Goal: Task Accomplishment & Management: Manage account settings

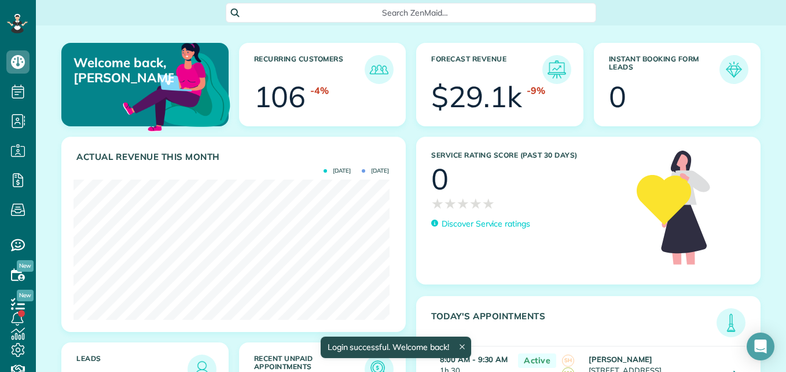
scroll to position [140, 315]
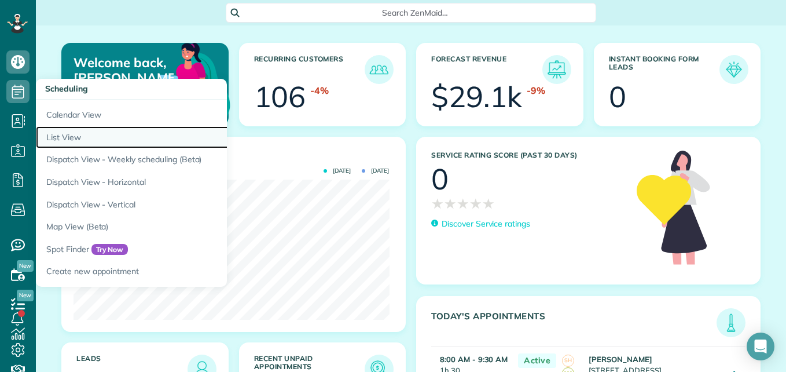
click at [82, 135] on link "List View" at bounding box center [180, 137] width 289 height 23
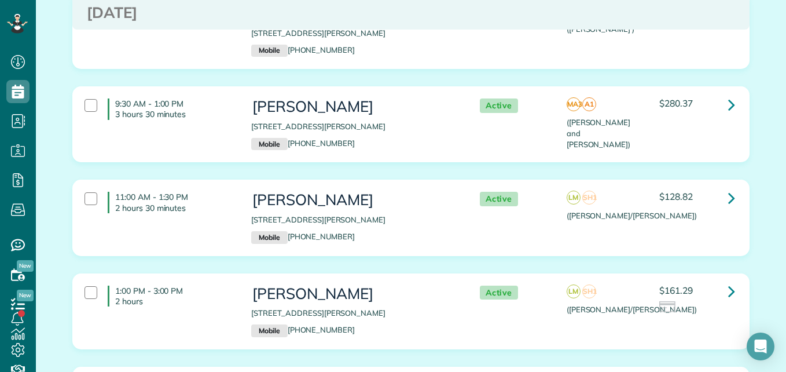
scroll to position [268, 0]
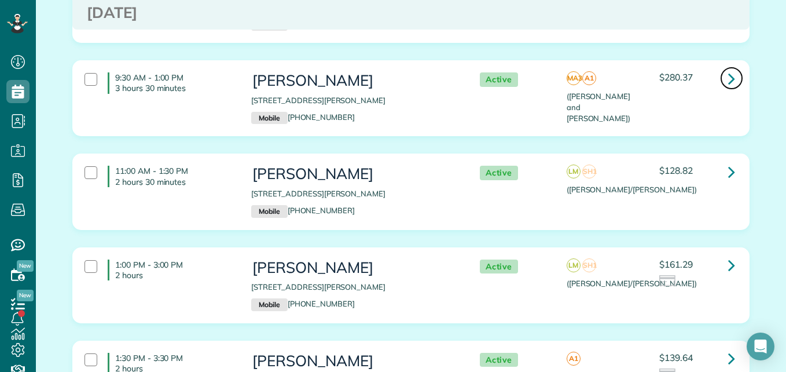
click at [728, 68] on icon at bounding box center [731, 78] width 7 height 20
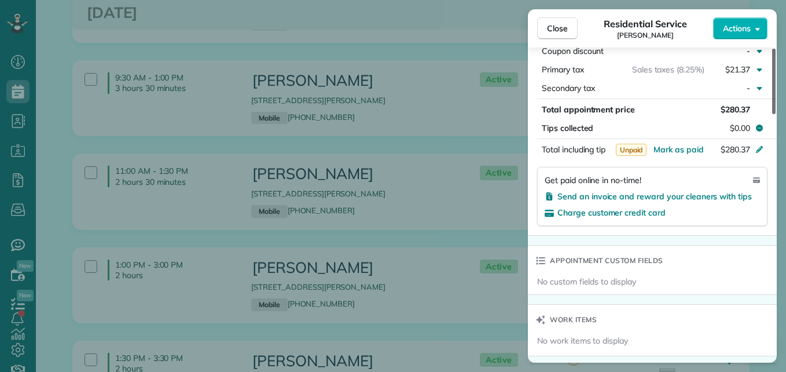
scroll to position [672, 0]
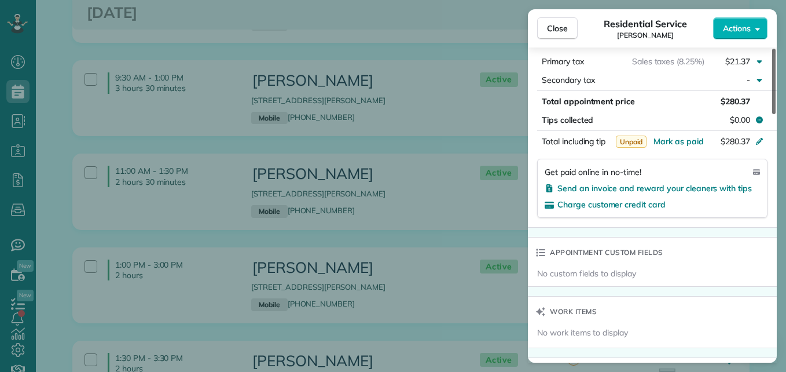
drag, startPoint x: 774, startPoint y: 100, endPoint x: 788, endPoint y: 238, distance: 139.6
click at [776, 114] on div at bounding box center [773, 81] width 3 height 65
click at [731, 185] on span "Send an invoice and reward your cleaners with tips" at bounding box center [654, 188] width 194 height 10
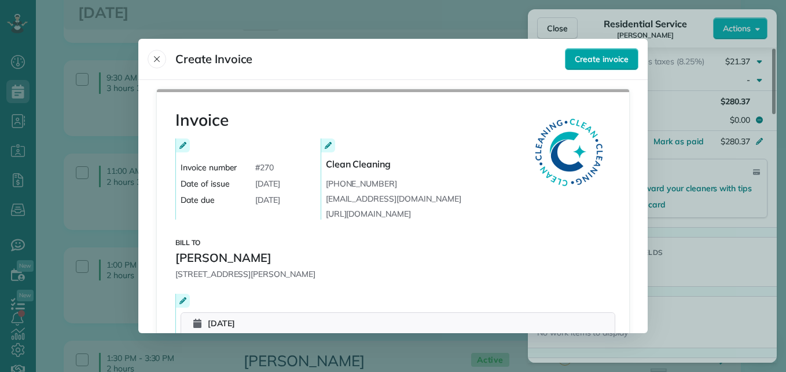
click at [612, 62] on span "Create invoice" at bounding box center [602, 59] width 54 height 12
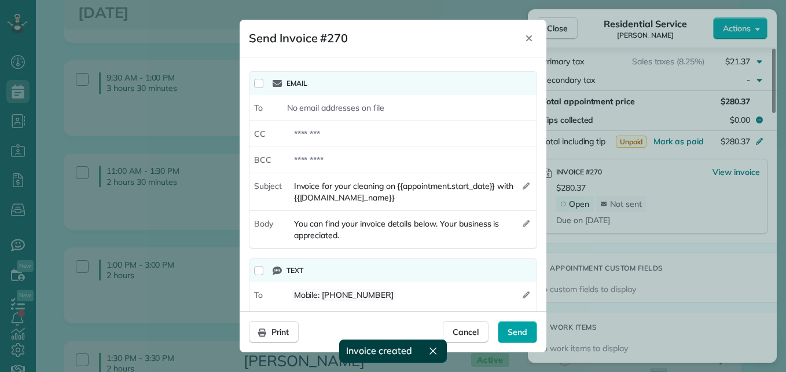
click at [514, 331] on span "Send" at bounding box center [518, 332] width 20 height 12
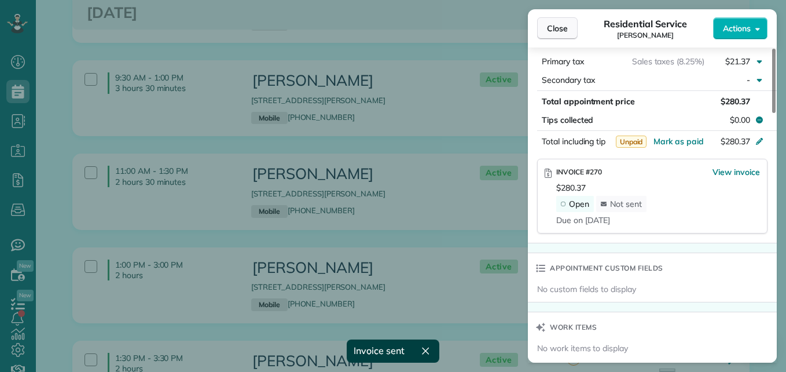
click at [566, 27] on span "Close" at bounding box center [557, 29] width 21 height 12
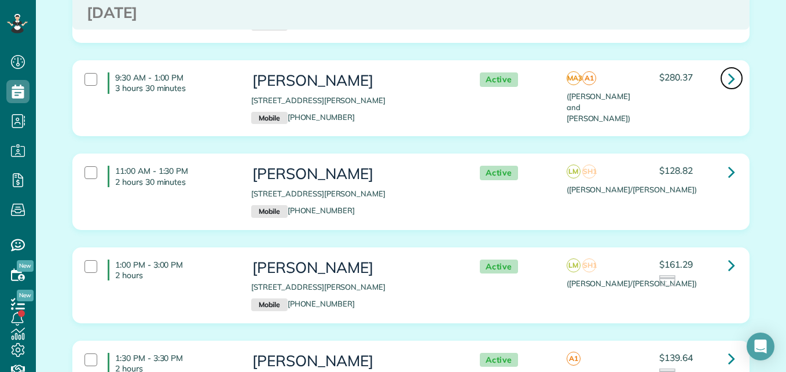
click at [731, 67] on link at bounding box center [731, 78] width 23 height 23
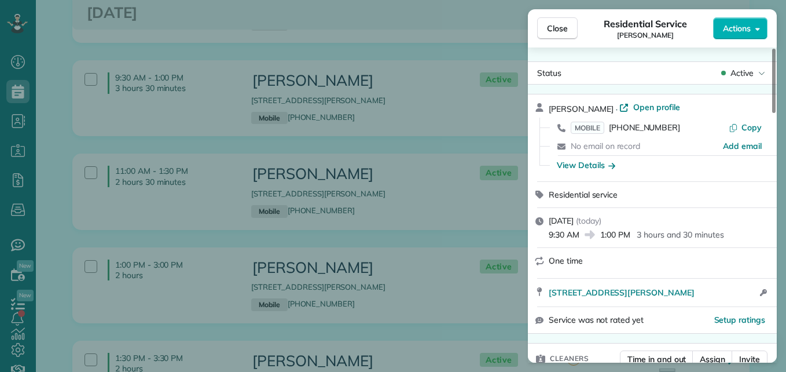
drag, startPoint x: 774, startPoint y: 74, endPoint x: 751, endPoint y: 41, distance: 40.8
click at [772, 49] on div at bounding box center [773, 81] width 3 height 64
click at [633, 108] on span "Open profile" at bounding box center [656, 107] width 47 height 12
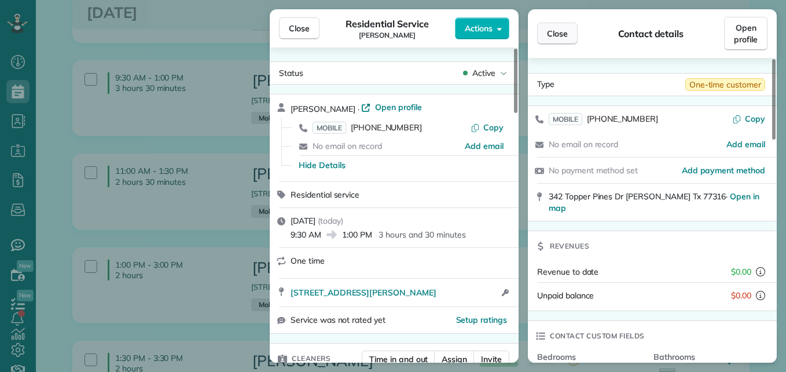
click at [564, 32] on span "Close" at bounding box center [557, 34] width 21 height 12
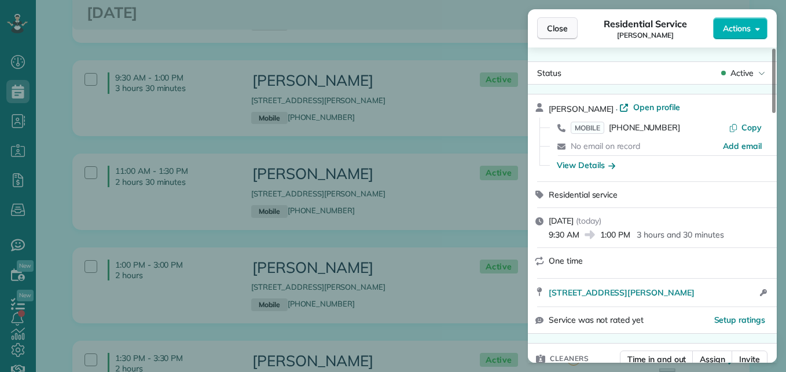
click at [564, 28] on span "Close" at bounding box center [557, 29] width 21 height 12
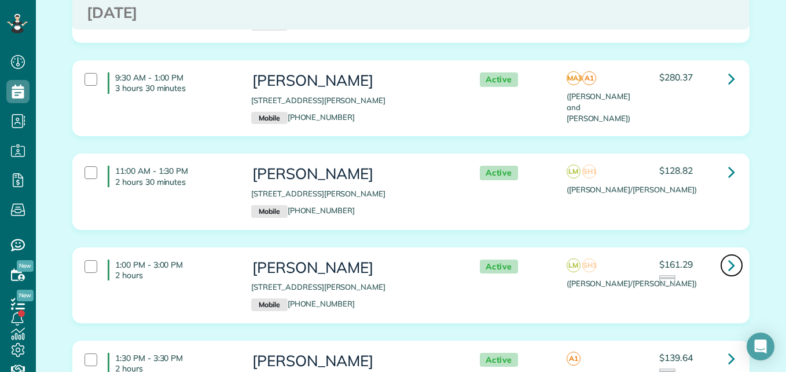
click at [730, 256] on icon at bounding box center [731, 265] width 7 height 20
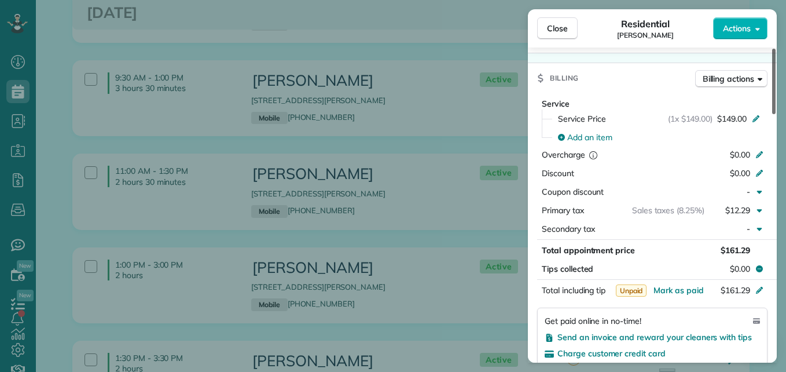
scroll to position [557, 0]
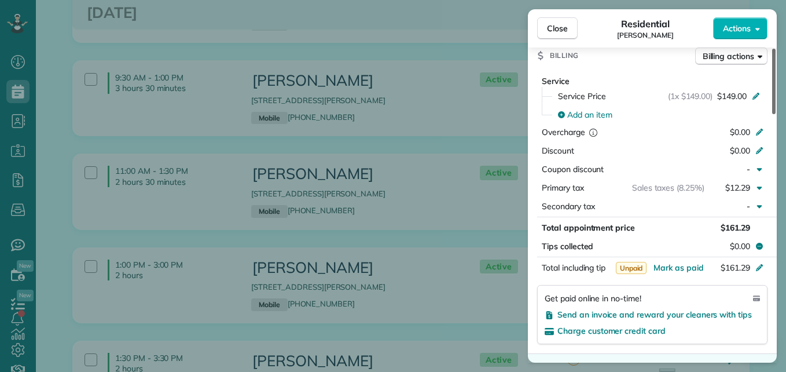
drag, startPoint x: 773, startPoint y: 105, endPoint x: 773, endPoint y: 220, distance: 115.2
click at [773, 114] on div at bounding box center [773, 81] width 3 height 65
click at [695, 311] on span "Send an invoice and reward your cleaners with tips" at bounding box center [654, 314] width 194 height 10
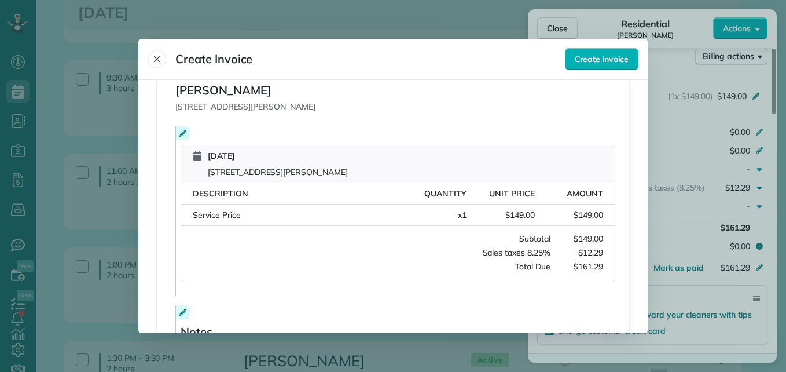
scroll to position [166, 0]
click at [585, 61] on span "Create invoice" at bounding box center [602, 59] width 54 height 12
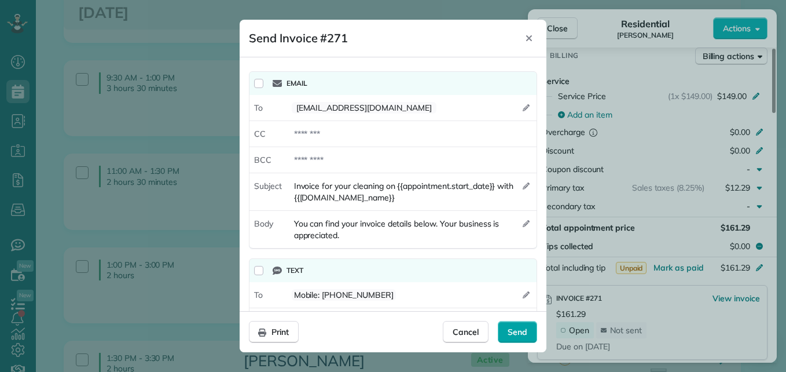
click at [519, 328] on span "Send" at bounding box center [518, 332] width 20 height 12
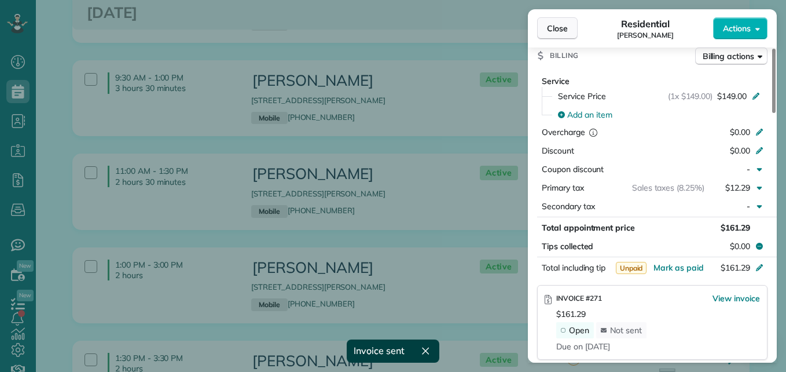
click at [556, 24] on span "Close" at bounding box center [557, 29] width 21 height 12
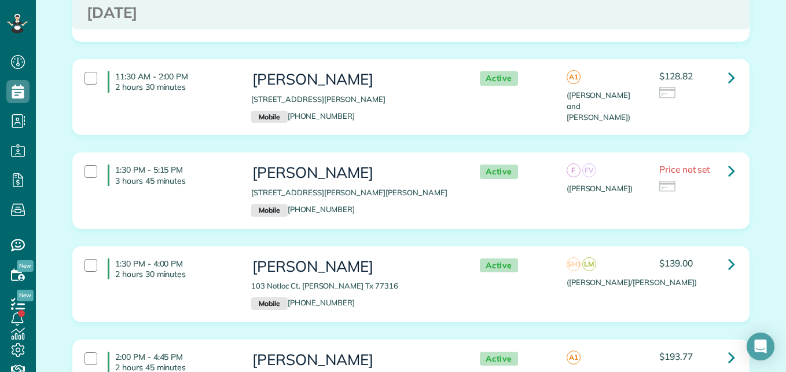
scroll to position [4637, 0]
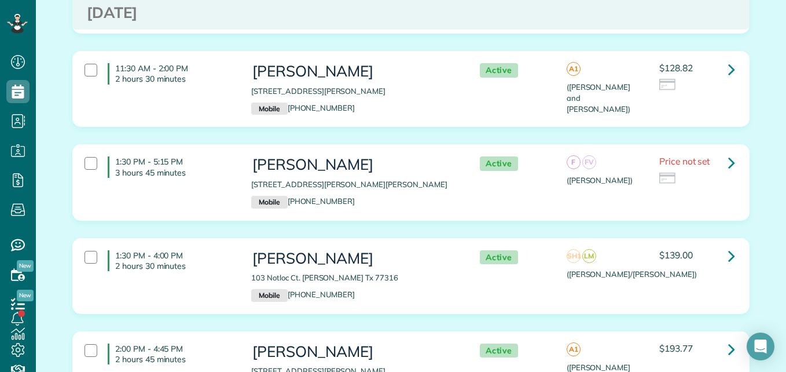
drag, startPoint x: 777, startPoint y: 332, endPoint x: 778, endPoint y: 347, distance: 15.1
click at [778, 347] on main "Search ZenMaid… Appointments the List View [2 min] Schedule Changes Actions Cre…" at bounding box center [411, 186] width 750 height 372
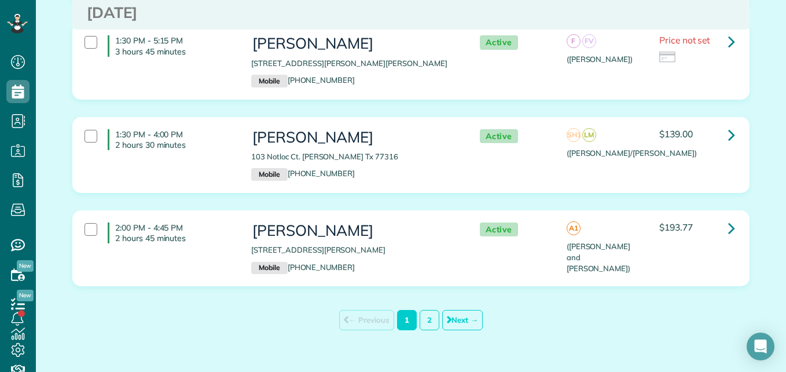
scroll to position [4775, 0]
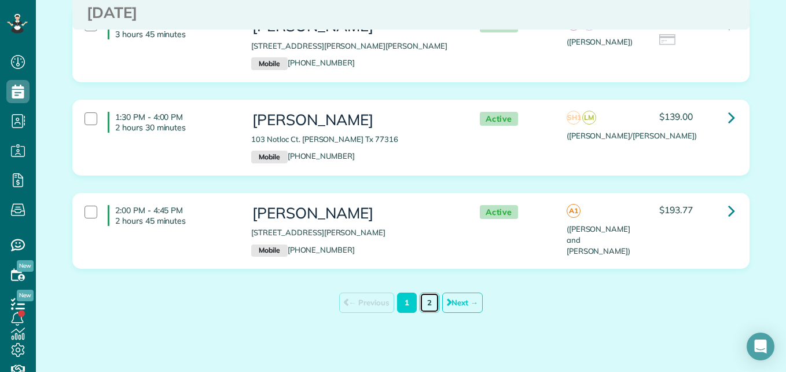
click at [420, 292] on link "2" at bounding box center [430, 302] width 20 height 20
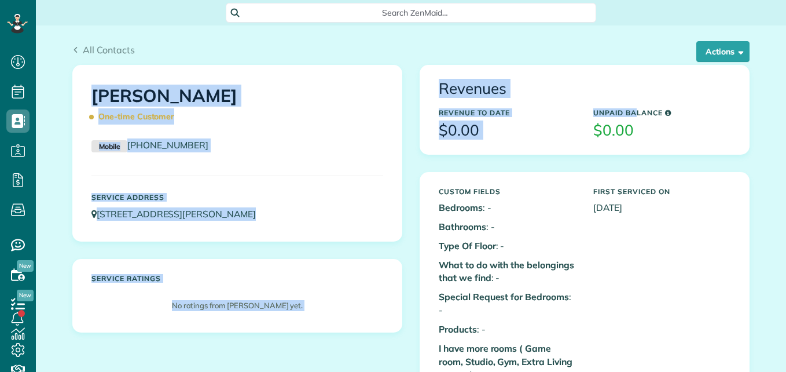
scroll to position [5, 5]
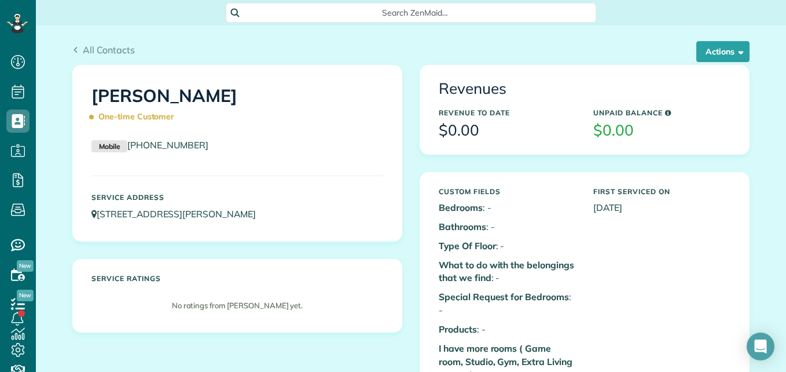
drag, startPoint x: 707, startPoint y: 47, endPoint x: 609, endPoint y: 53, distance: 97.4
click at [609, 53] on div "All Contacts" at bounding box center [410, 50] width 677 height 14
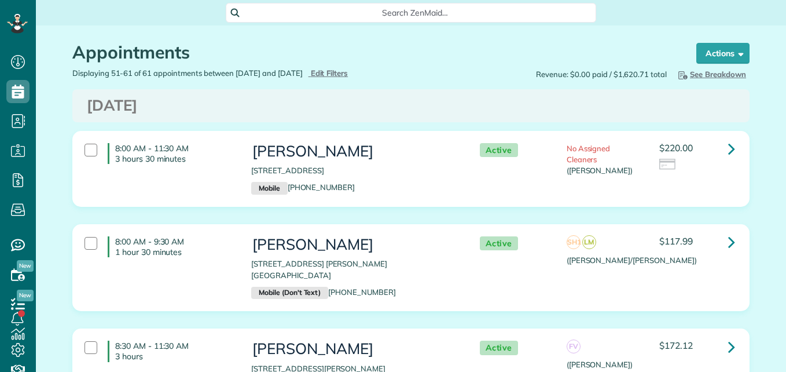
scroll to position [5, 5]
click at [352, 78] on div "Displaying 51-61 of 61 appointments between 08/25/2025 and 09/01/2025 Hide Filt…" at bounding box center [237, 73] width 347 height 11
click at [348, 71] on span "Edit Filters" at bounding box center [330, 72] width 38 height 9
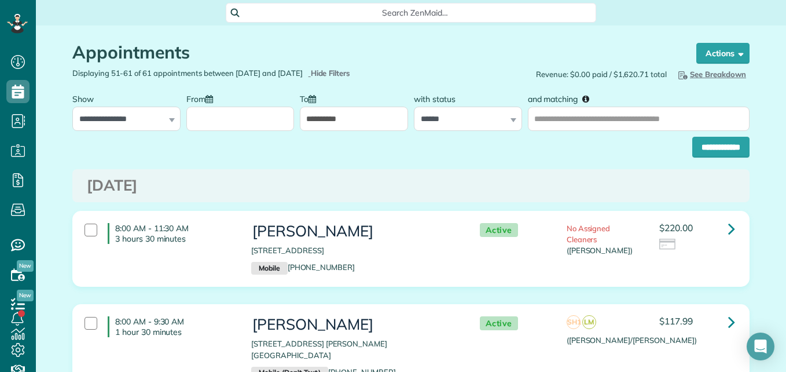
click at [240, 123] on input "From" at bounding box center [240, 118] width 108 height 24
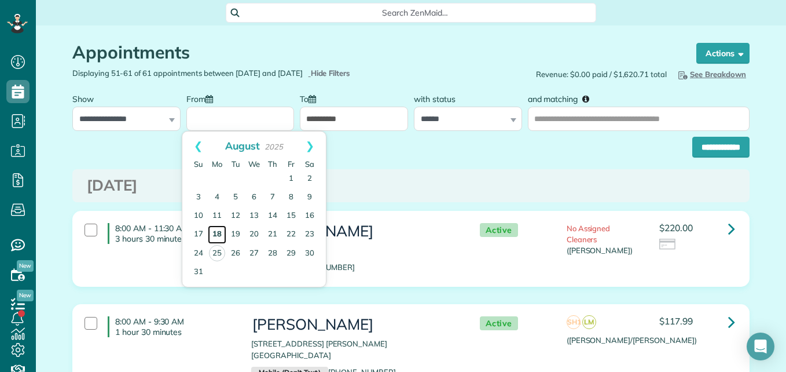
click at [218, 237] on link "18" at bounding box center [217, 234] width 19 height 19
type input "**********"
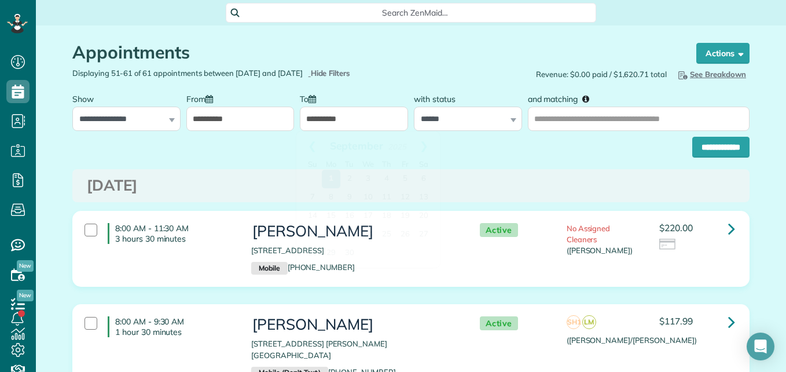
click at [349, 112] on input "**********" at bounding box center [354, 118] width 108 height 24
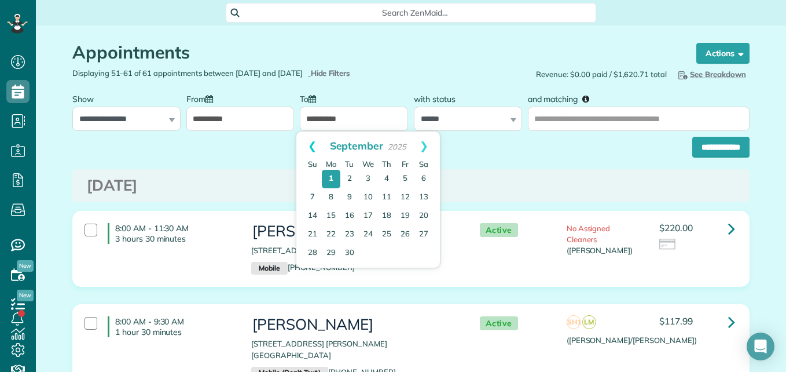
click at [312, 146] on link "Prev" at bounding box center [312, 145] width 32 height 29
click at [408, 236] on link "22" at bounding box center [405, 234] width 19 height 19
type input "**********"
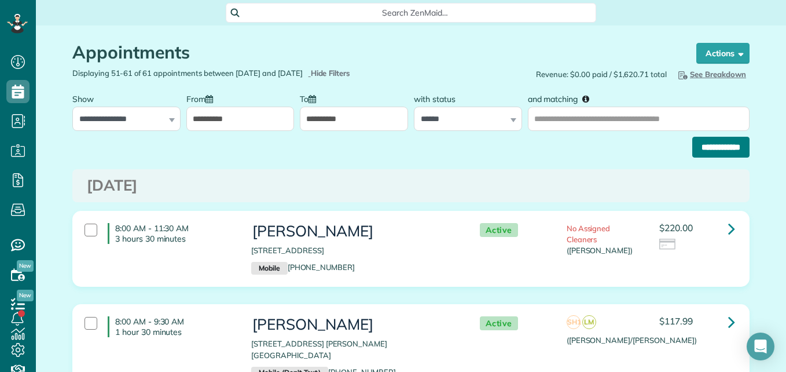
click at [704, 143] on input "**********" at bounding box center [720, 147] width 57 height 21
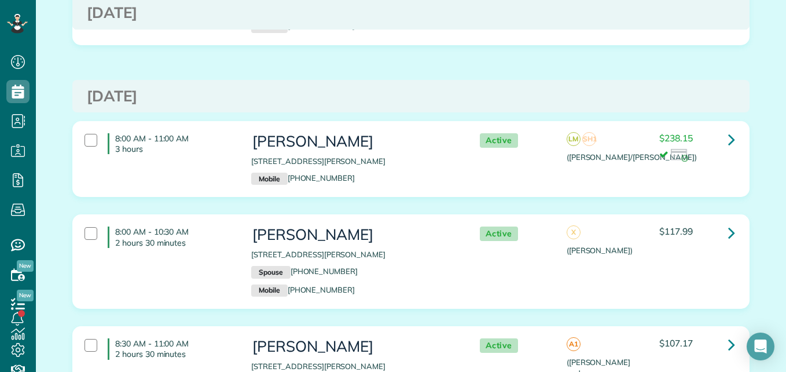
scroll to position [3603, 0]
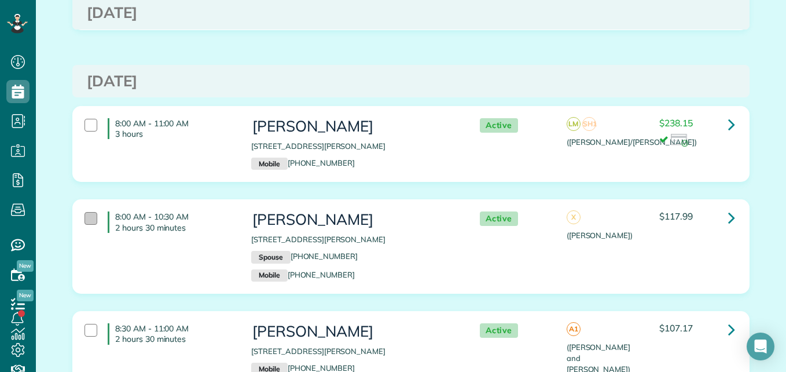
click at [92, 212] on div at bounding box center [90, 218] width 13 height 13
click at [95, 317] on div "8:30 AM - 11:00 AM 2 hours 30 minutes" at bounding box center [159, 333] width 167 height 32
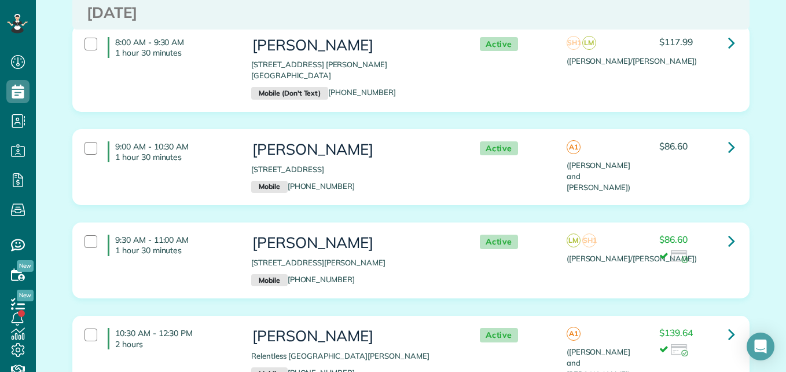
scroll to position [0, 0]
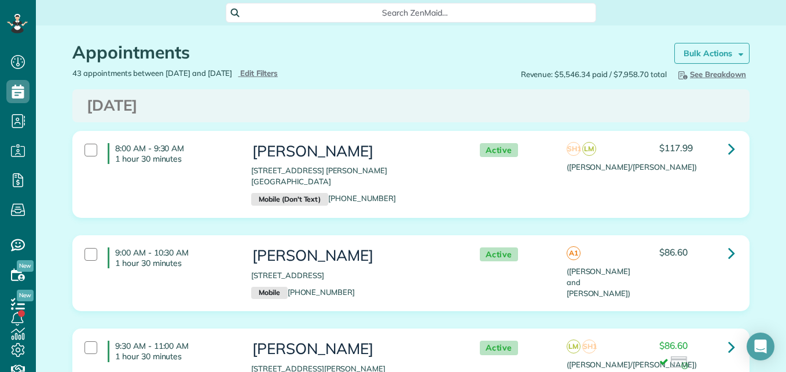
click at [708, 56] on strong "Bulk Actions" at bounding box center [708, 53] width 49 height 10
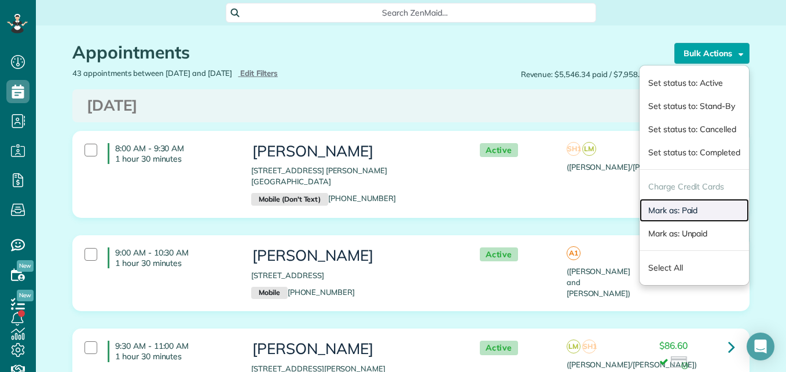
click at [662, 212] on link "Mark as: Paid" at bounding box center [694, 210] width 109 height 23
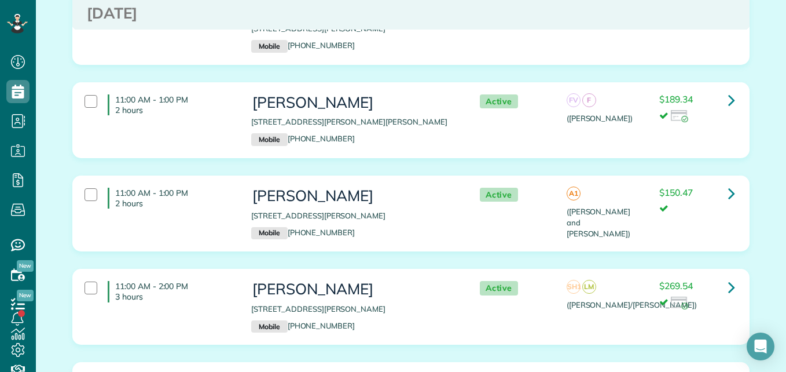
scroll to position [4132, 0]
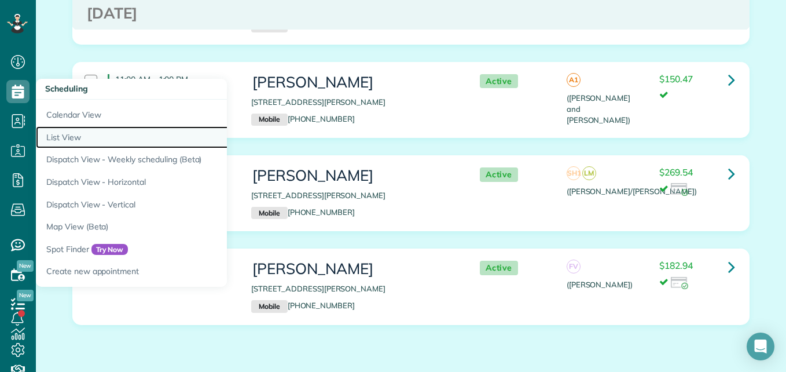
click at [68, 137] on link "List View" at bounding box center [180, 137] width 289 height 23
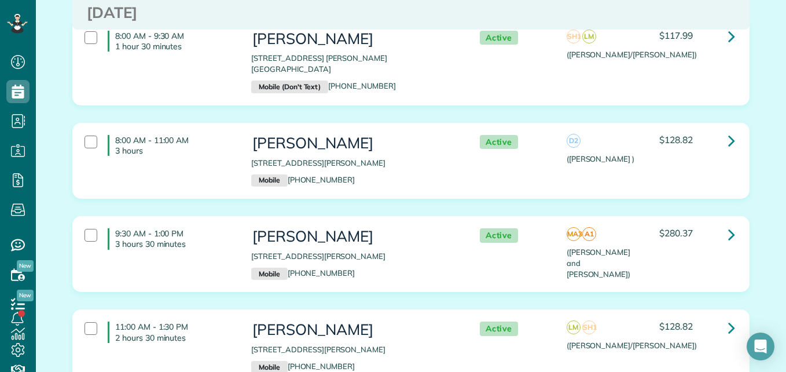
scroll to position [104, 0]
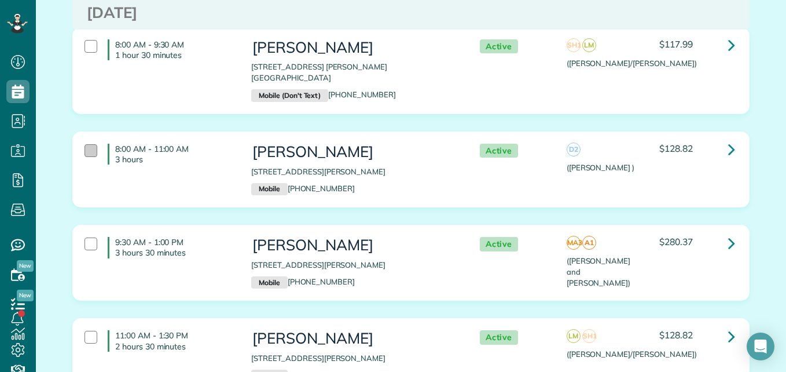
click at [87, 144] on div at bounding box center [90, 150] width 13 height 13
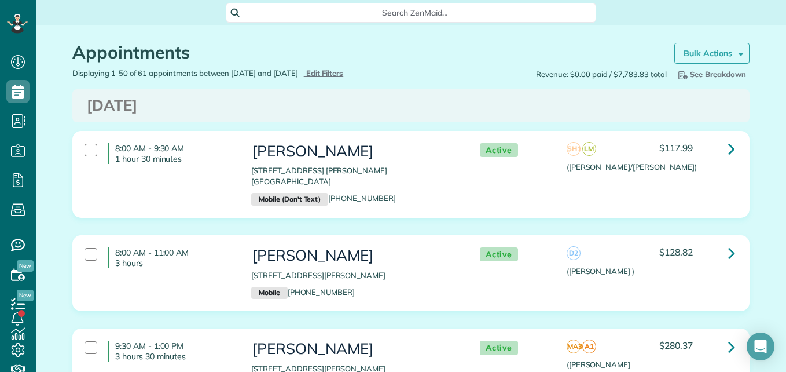
click at [711, 58] on strong "Bulk Actions" at bounding box center [708, 53] width 49 height 10
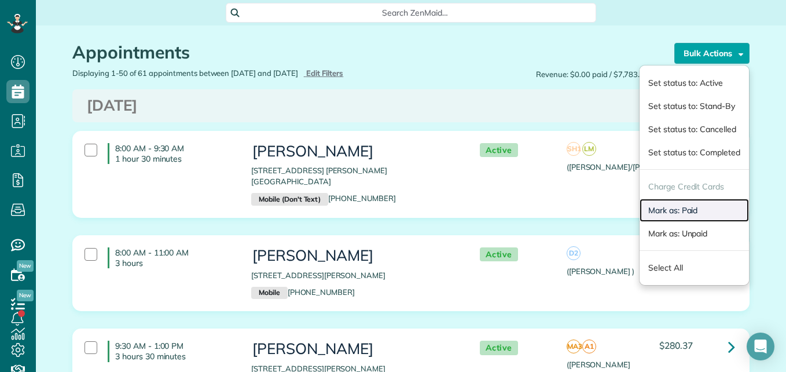
click at [653, 211] on link "Mark as: Paid" at bounding box center [694, 210] width 109 height 23
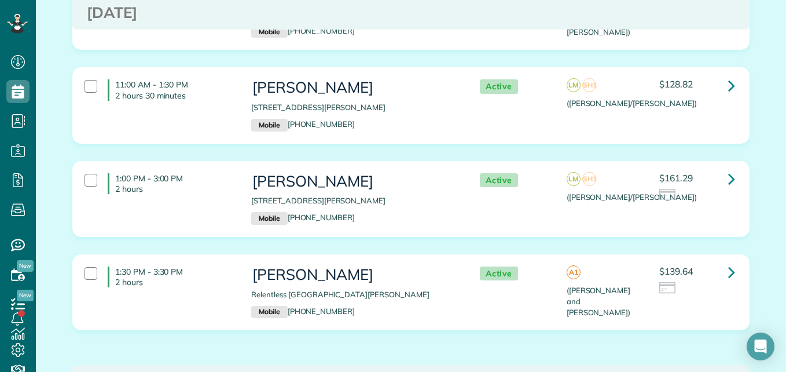
scroll to position [372, 0]
